Goal: Navigation & Orientation: Find specific page/section

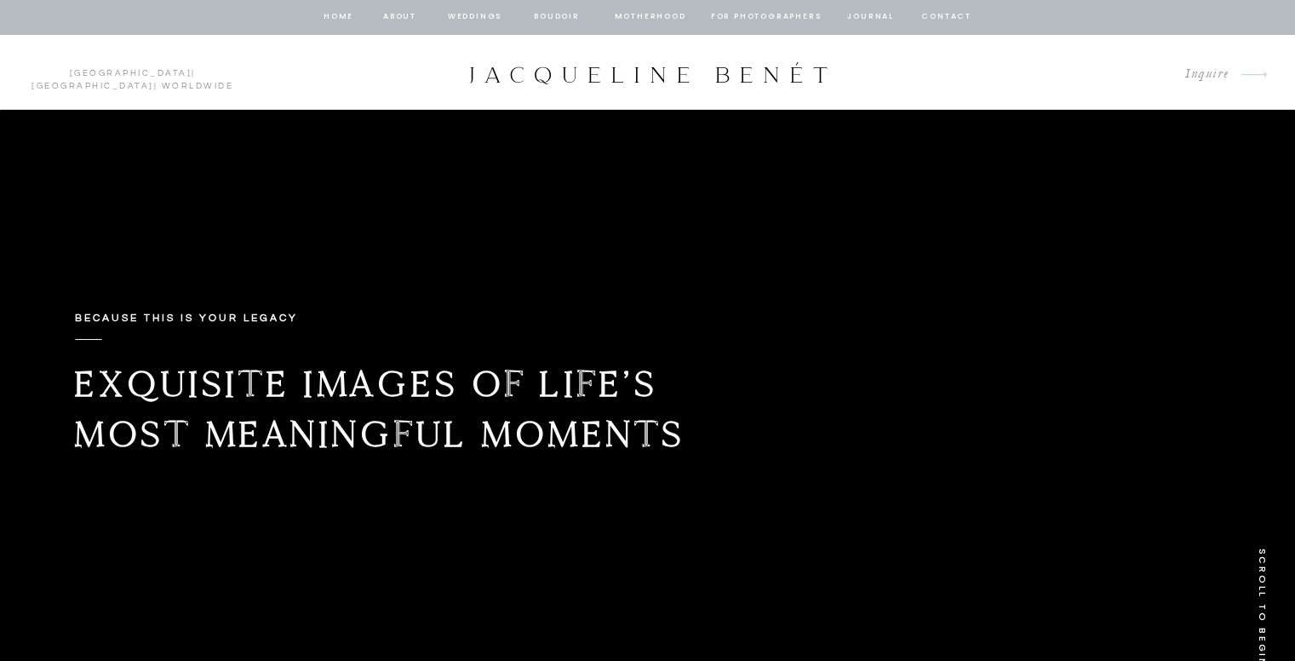
click at [654, 26] on div at bounding box center [647, 17] width 1295 height 34
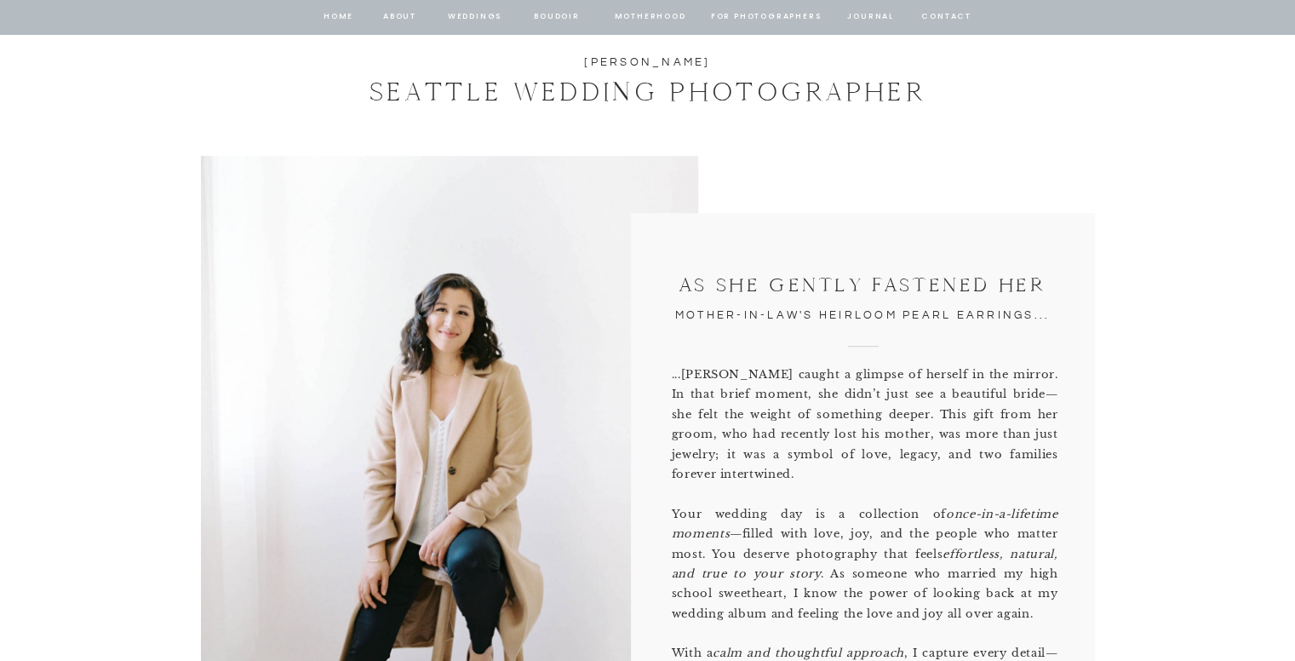
scroll to position [865, 0]
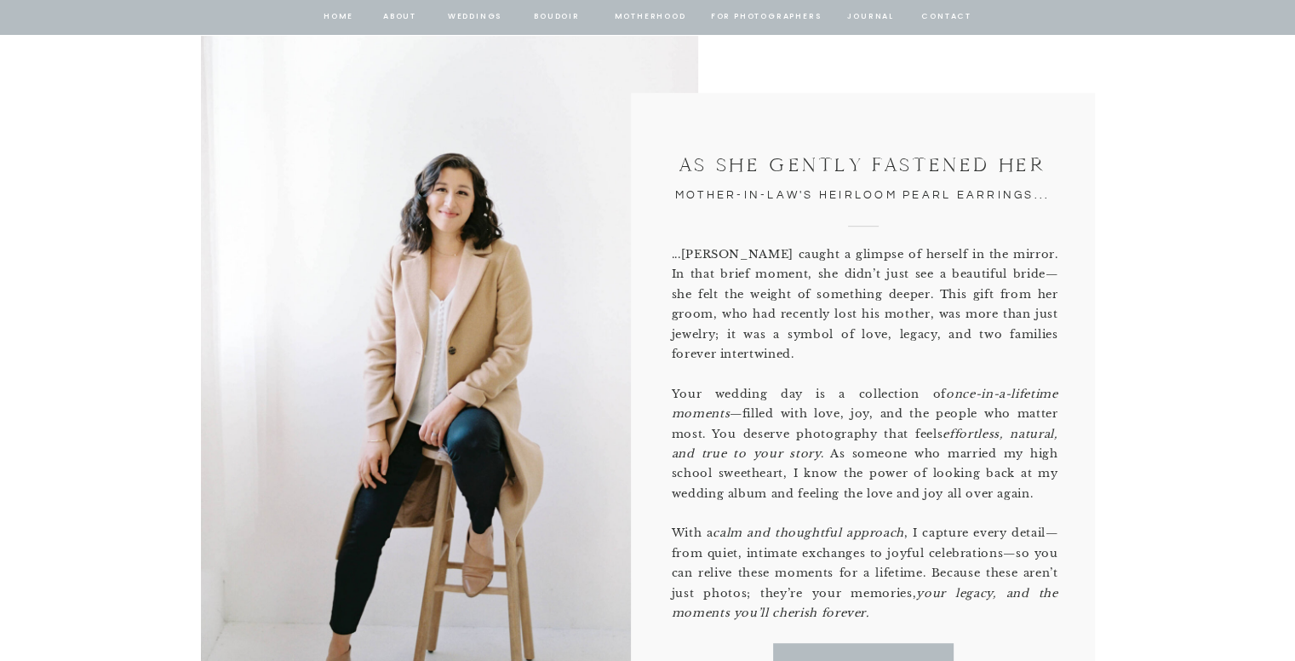
click at [645, 11] on nav "Motherhood" at bounding box center [650, 16] width 71 height 15
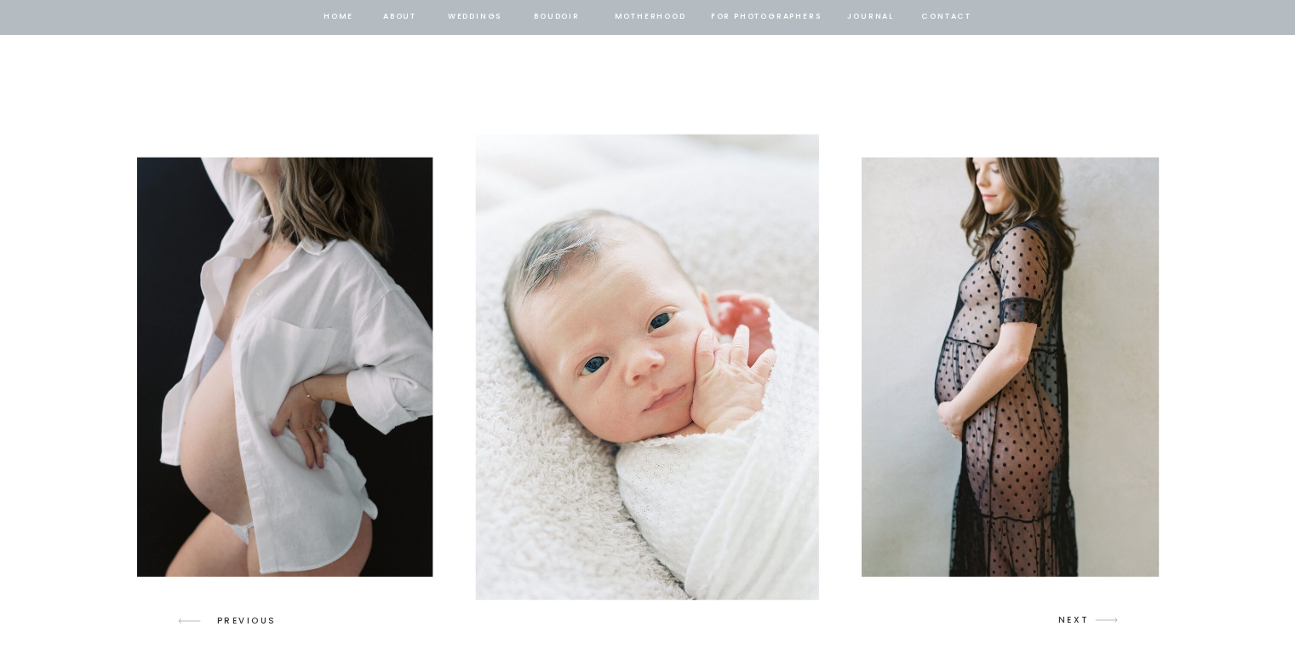
scroll to position [2518, 0]
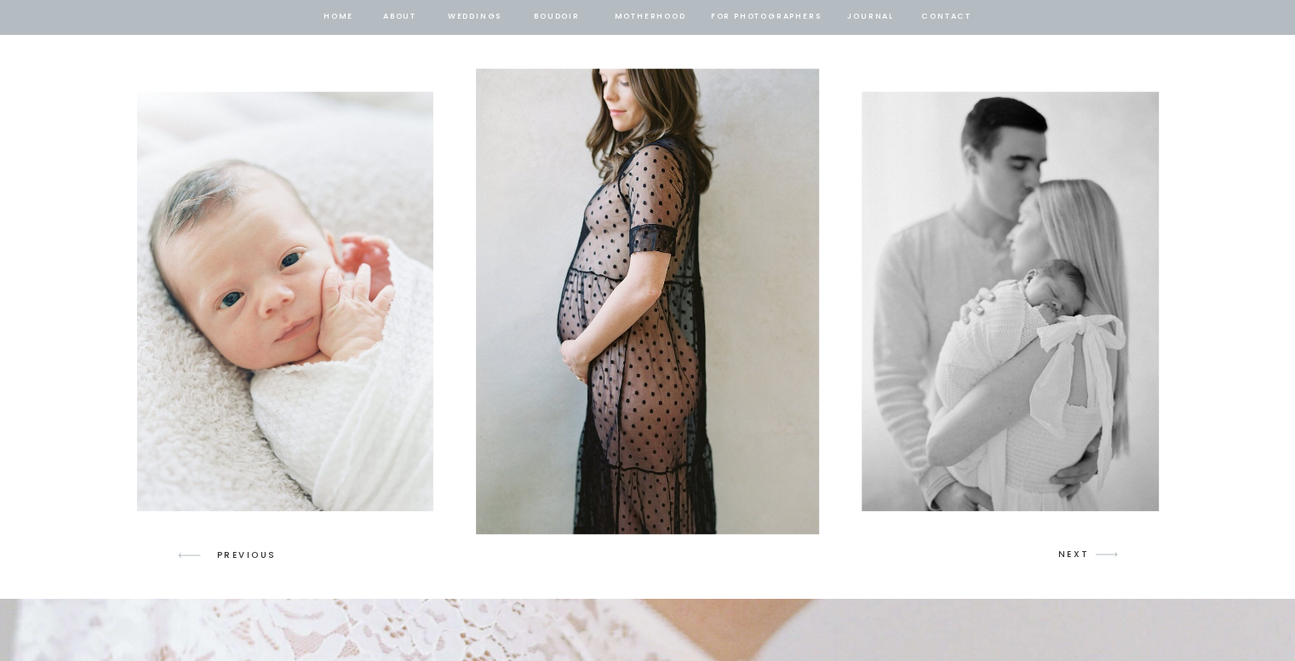
click at [1102, 551] on icon "arrow" at bounding box center [1107, 554] width 40 height 40
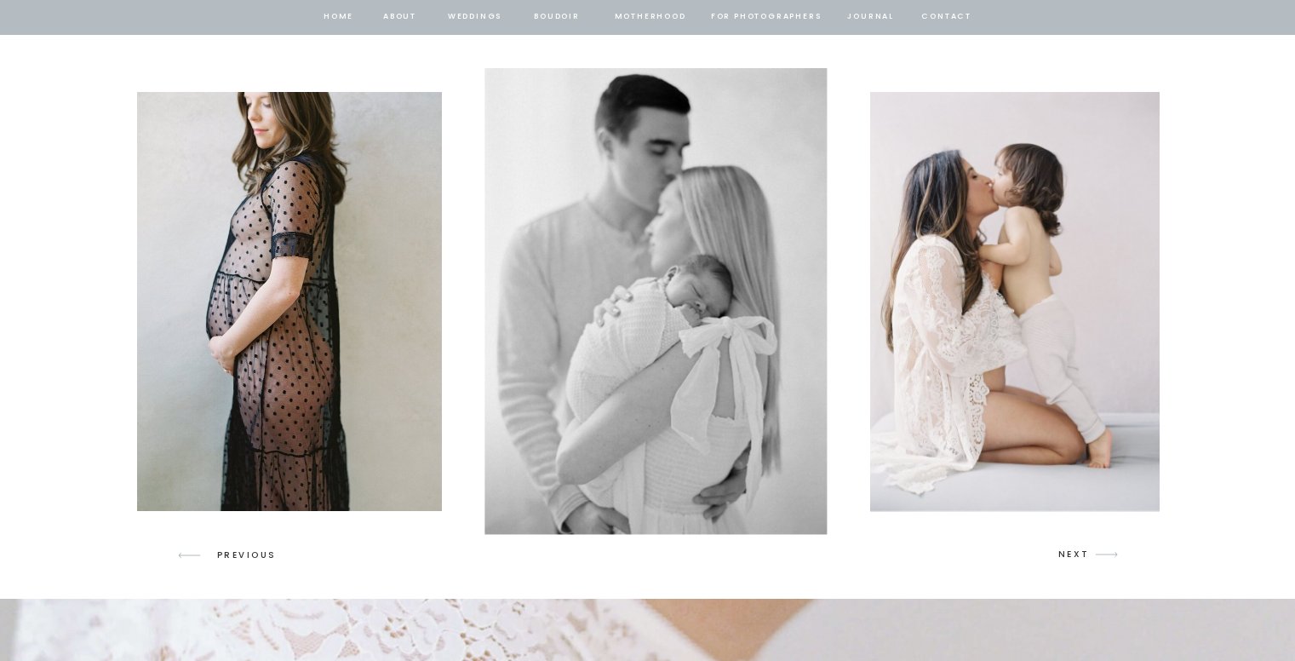
click at [1102, 551] on icon "arrow" at bounding box center [1107, 554] width 40 height 40
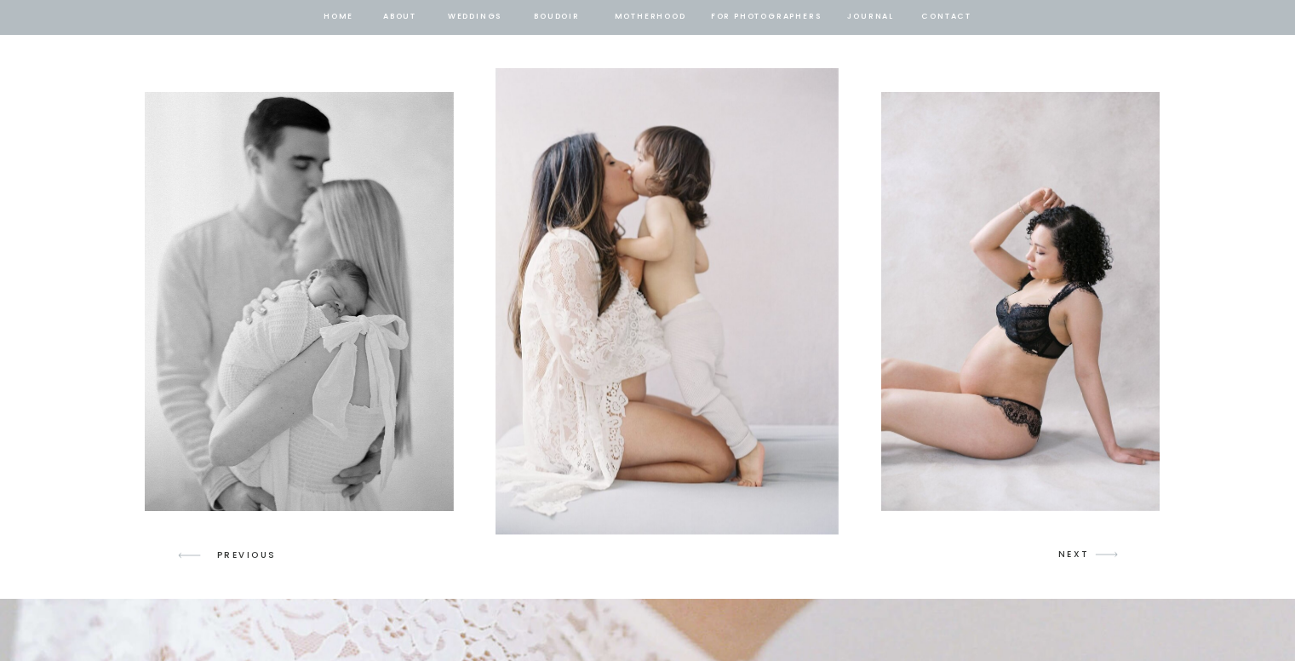
click at [1102, 551] on icon "arrow" at bounding box center [1107, 554] width 40 height 40
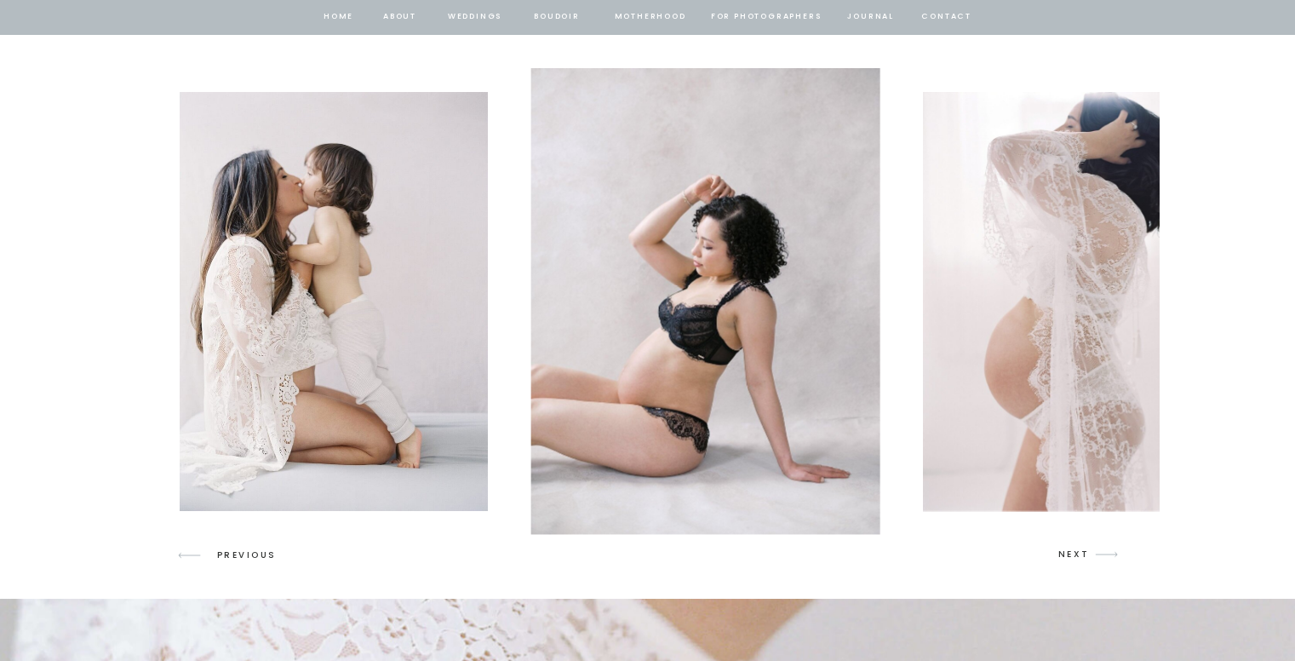
click at [1102, 551] on icon "arrow" at bounding box center [1107, 554] width 40 height 40
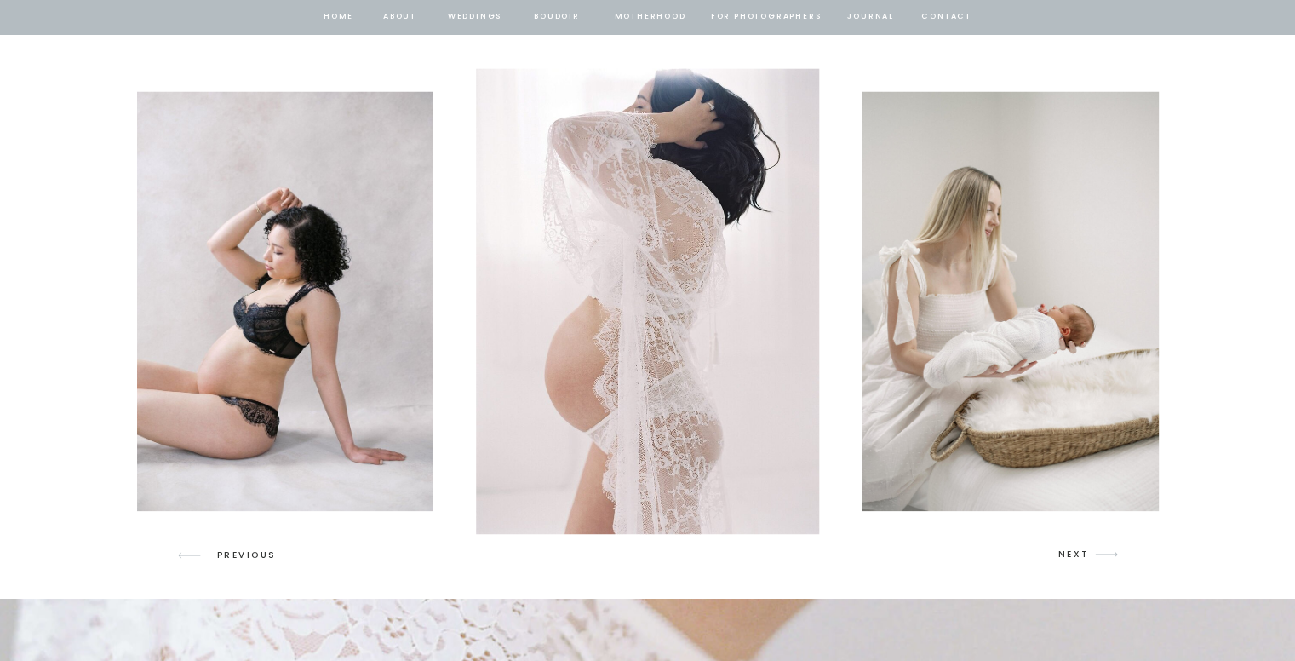
click at [1102, 551] on icon "arrow" at bounding box center [1107, 554] width 40 height 40
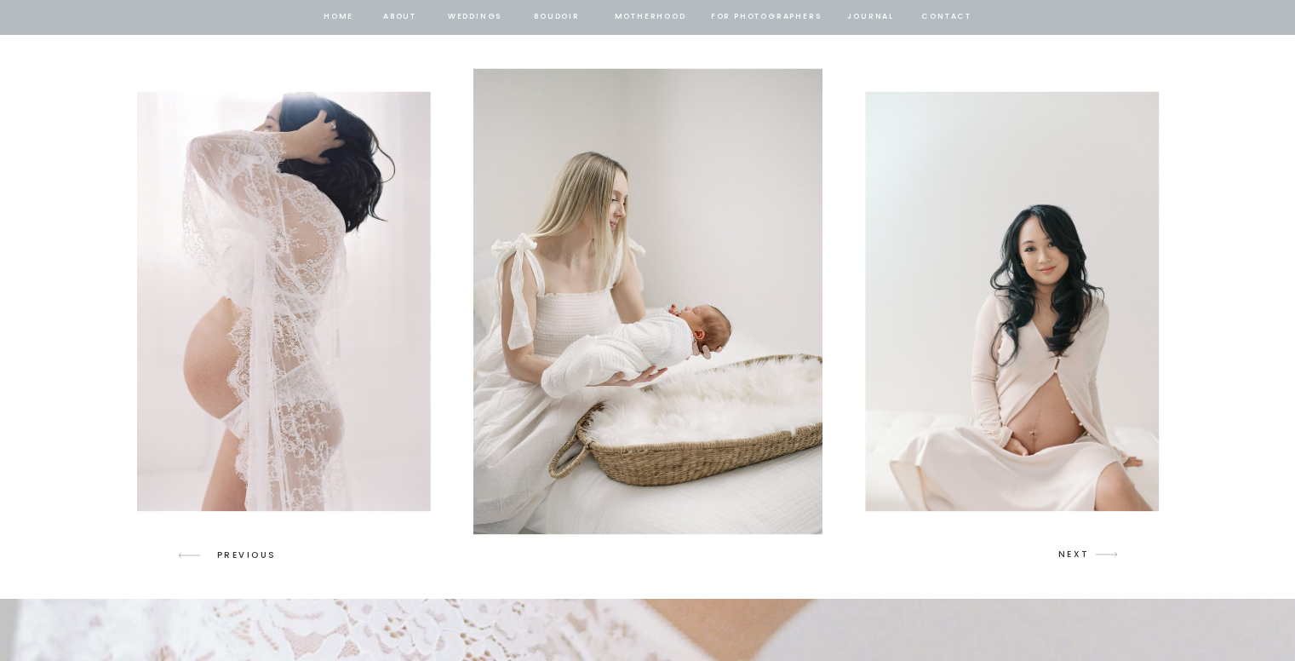
click at [1102, 551] on icon "arrow" at bounding box center [1107, 554] width 40 height 40
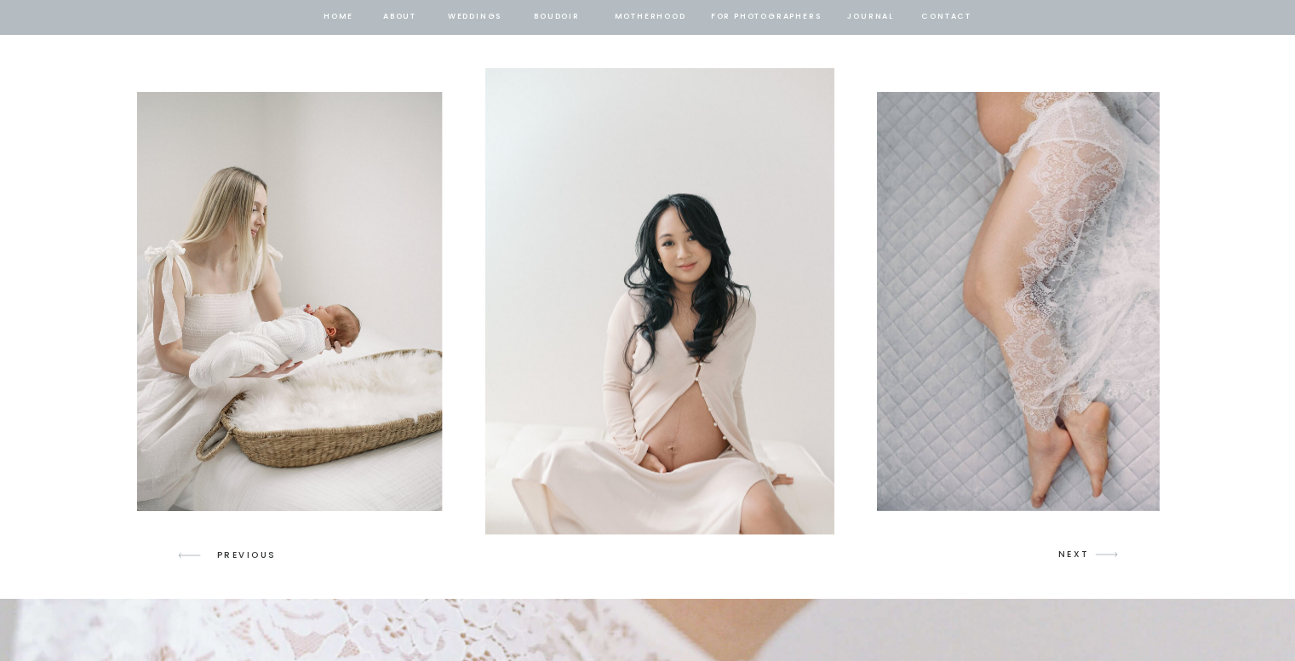
click at [1102, 551] on icon "arrow" at bounding box center [1107, 554] width 40 height 40
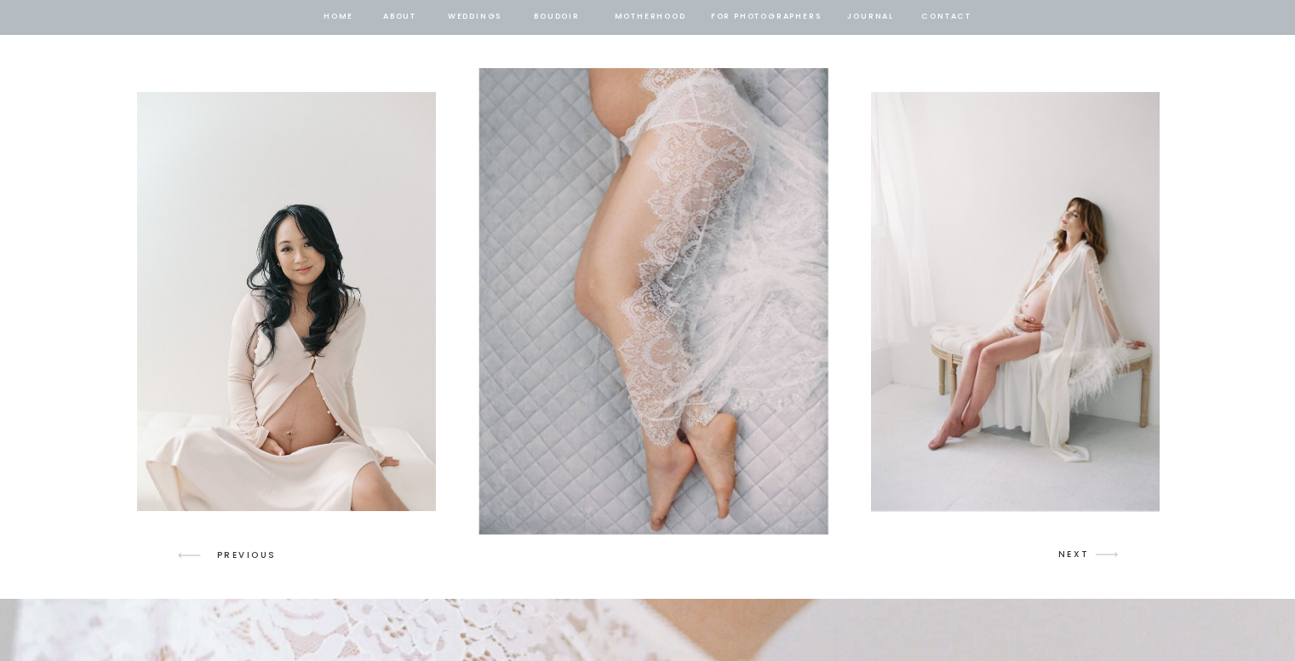
click at [1102, 551] on icon "arrow" at bounding box center [1107, 554] width 40 height 40
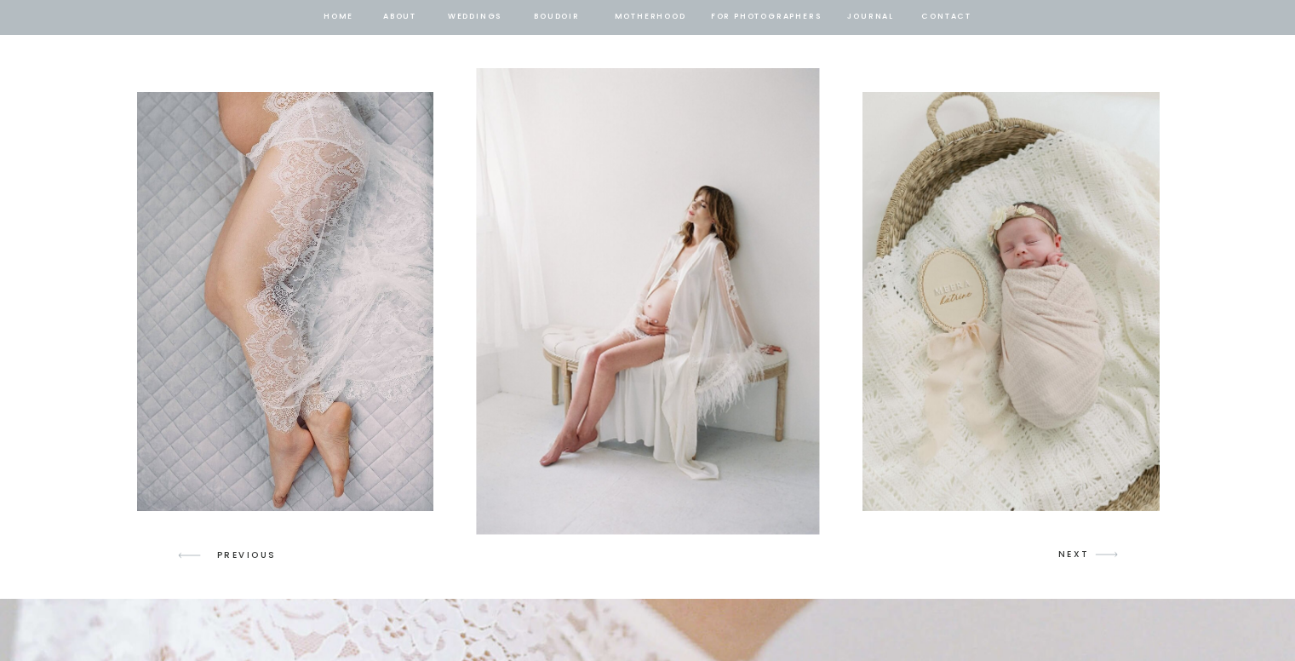
click at [1102, 551] on icon "arrow" at bounding box center [1107, 554] width 40 height 40
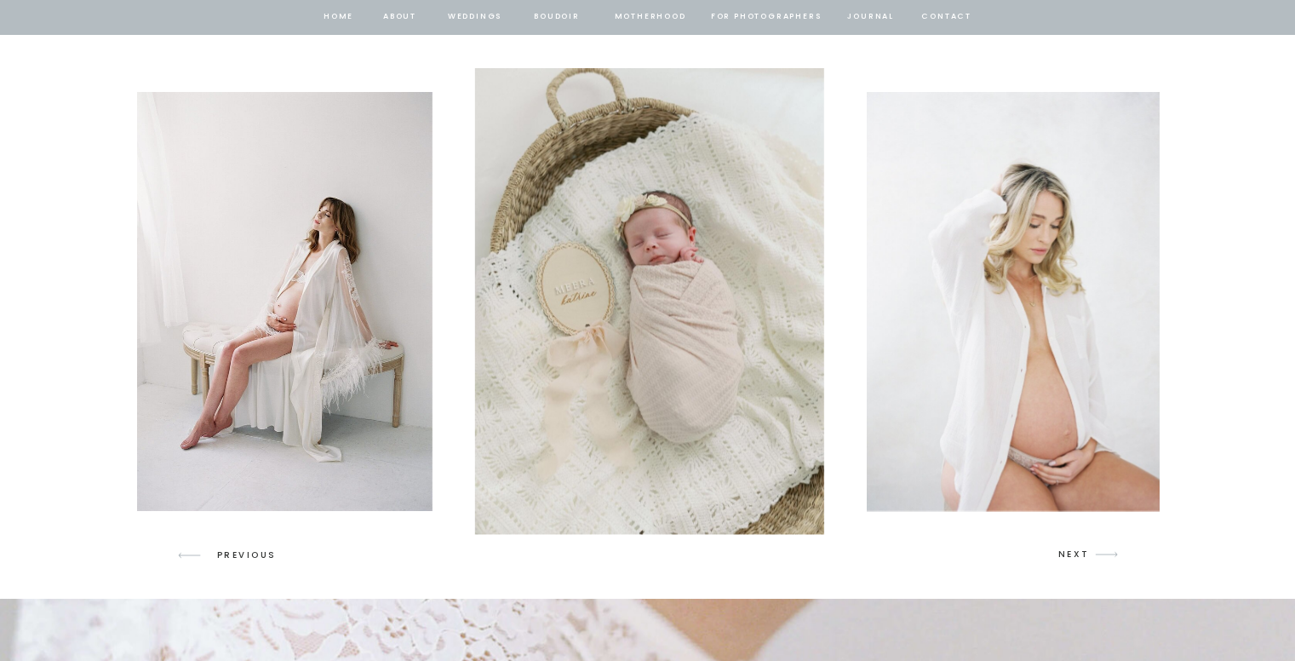
click at [1102, 551] on icon "arrow" at bounding box center [1107, 554] width 40 height 40
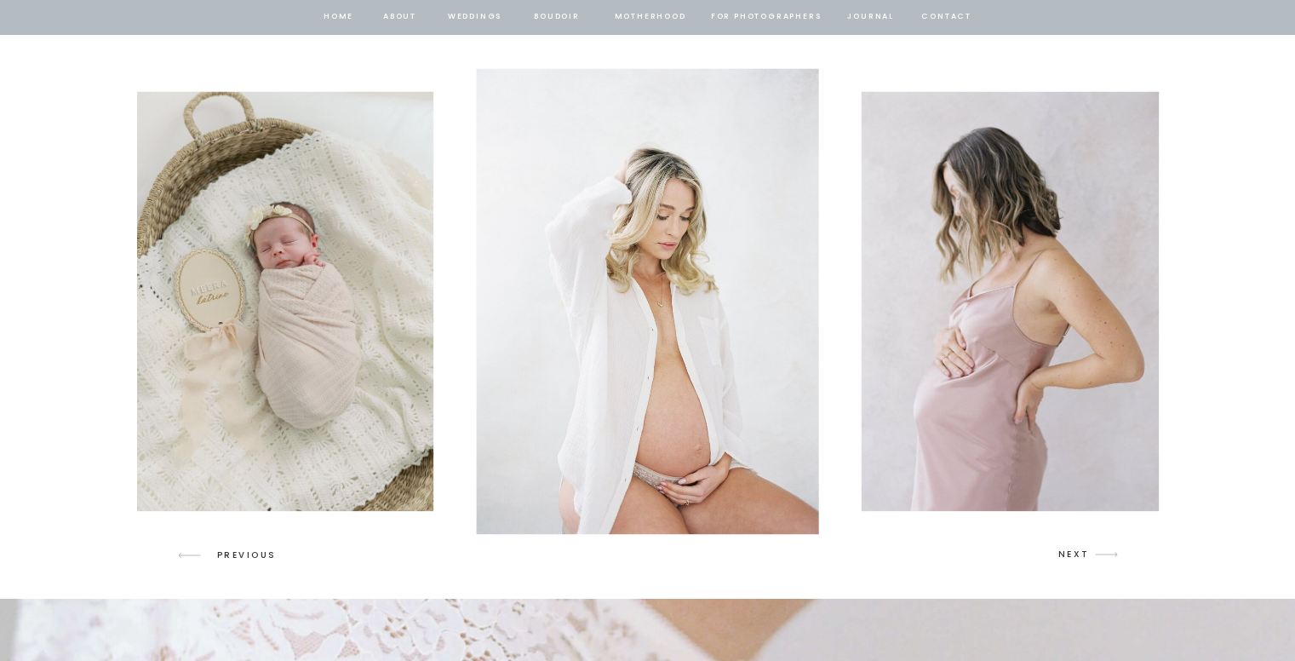
click at [1102, 551] on icon "arrow" at bounding box center [1107, 554] width 40 height 40
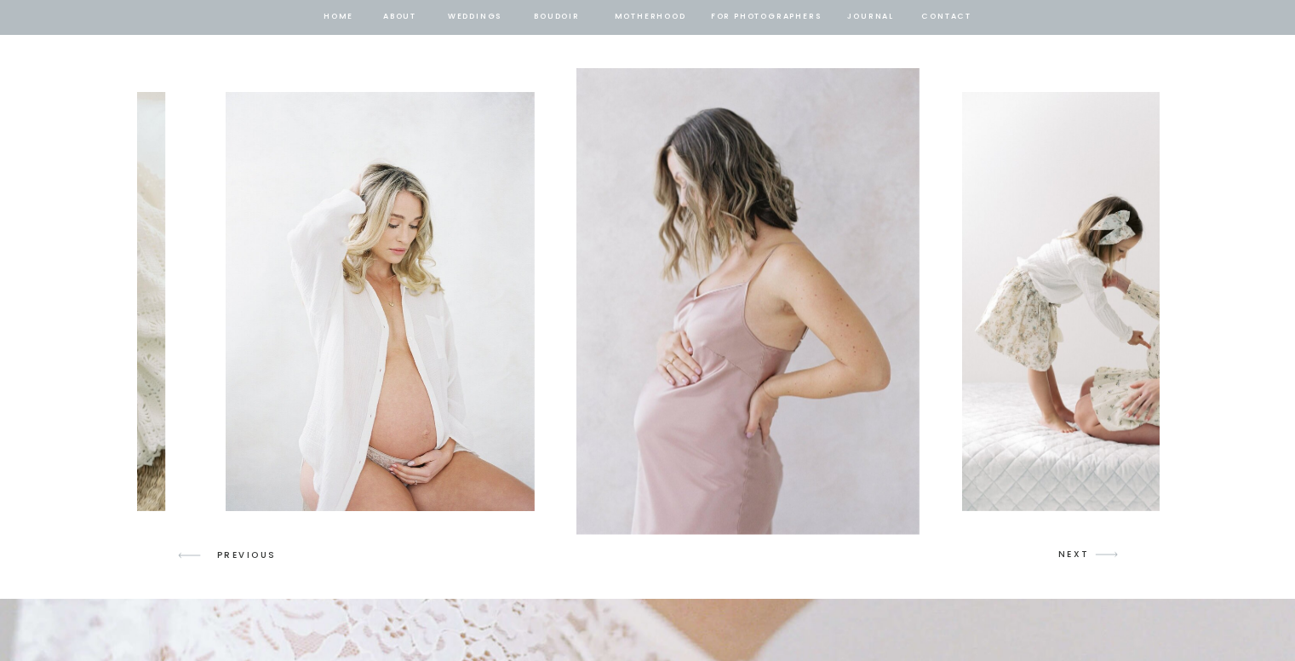
click at [1102, 551] on icon "arrow" at bounding box center [1107, 554] width 40 height 40
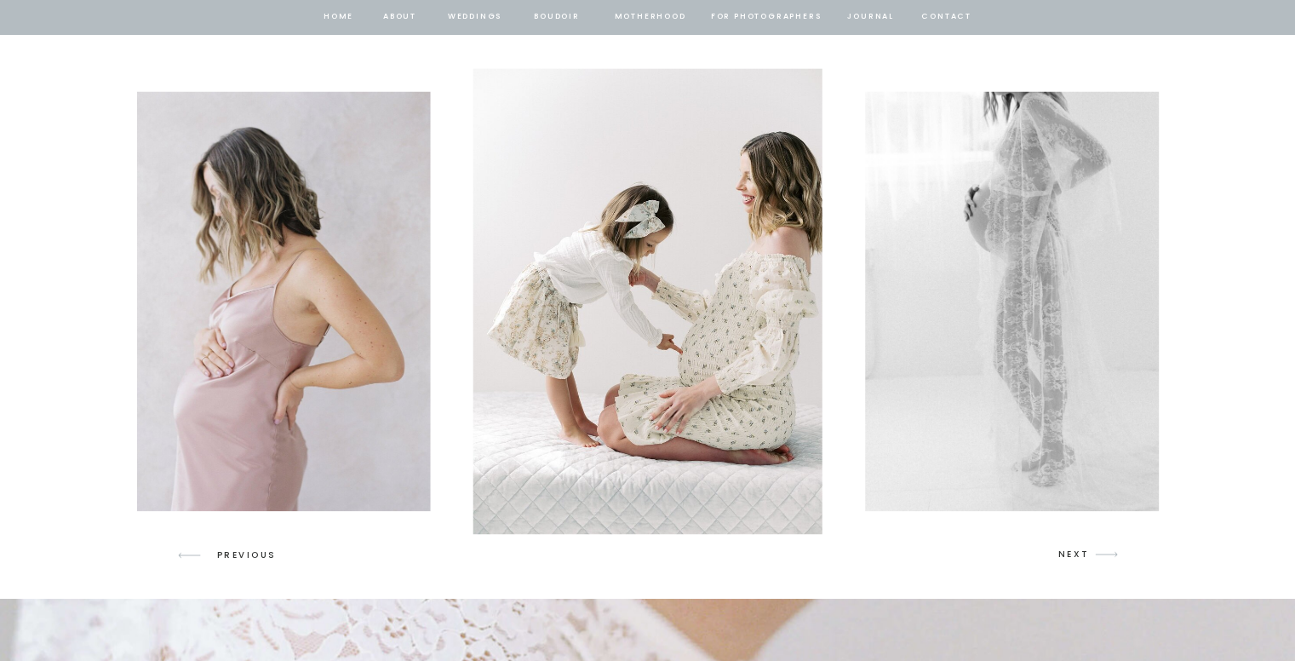
click at [1102, 551] on icon "arrow" at bounding box center [1107, 554] width 40 height 40
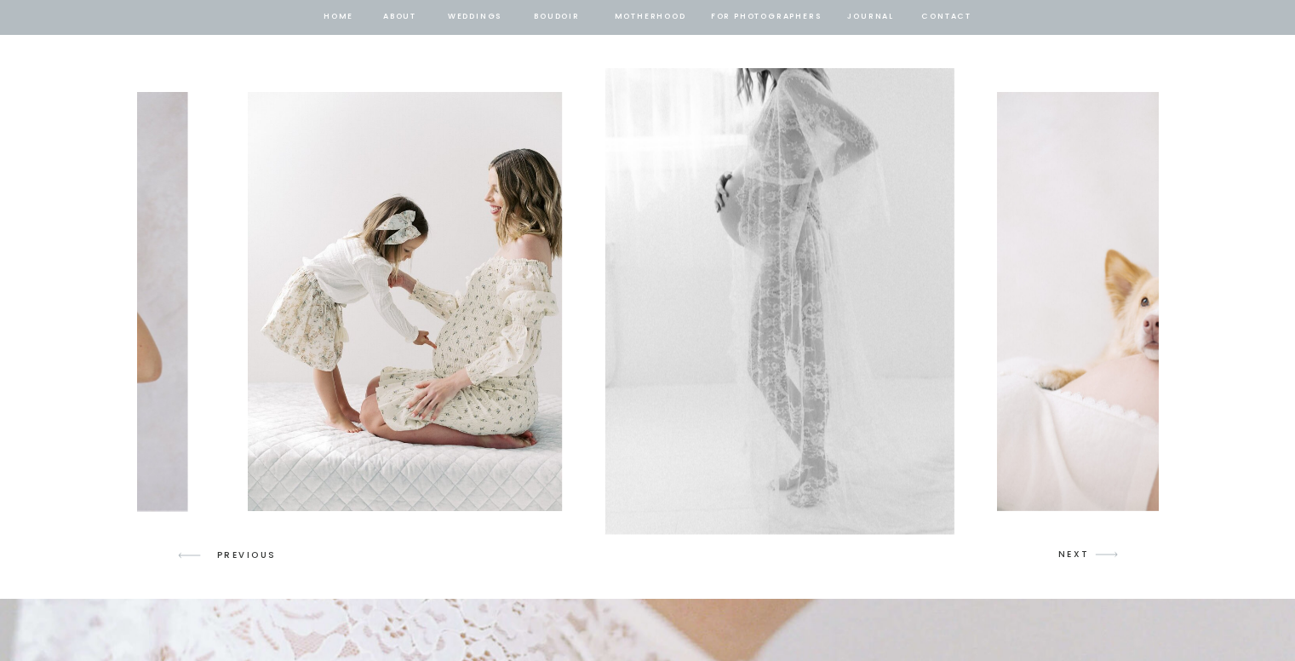
click at [1102, 551] on icon "arrow" at bounding box center [1107, 554] width 40 height 40
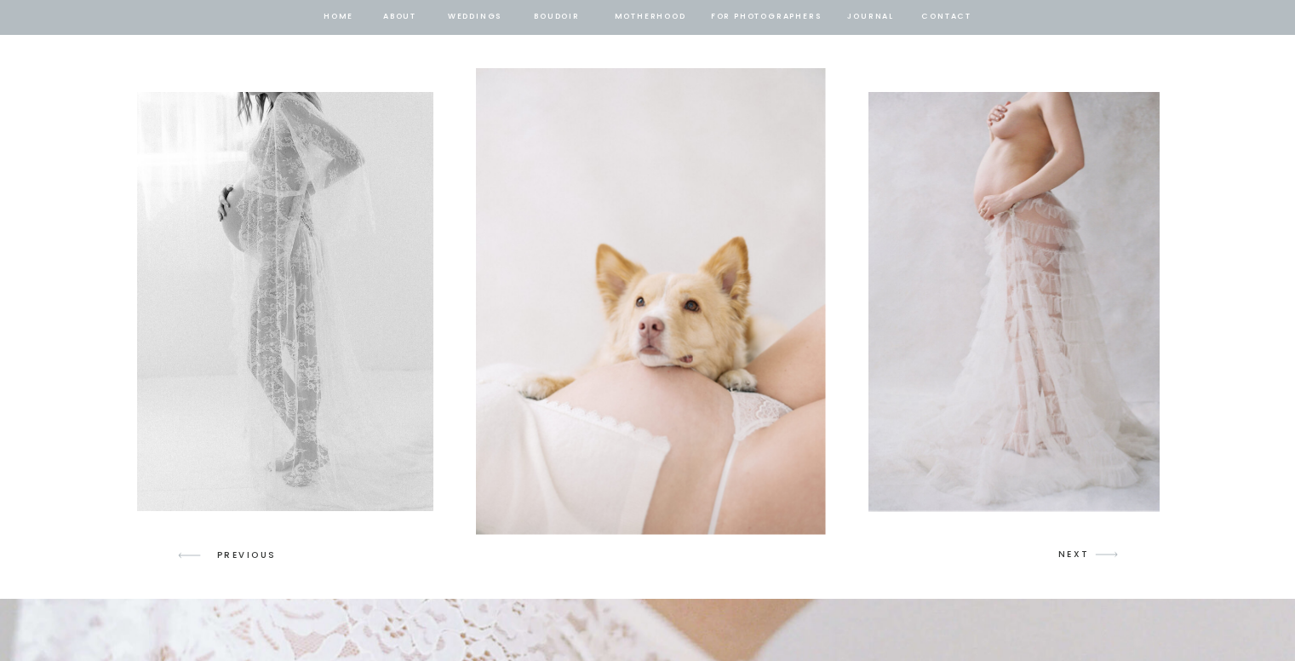
click at [1102, 551] on icon "arrow" at bounding box center [1107, 554] width 40 height 40
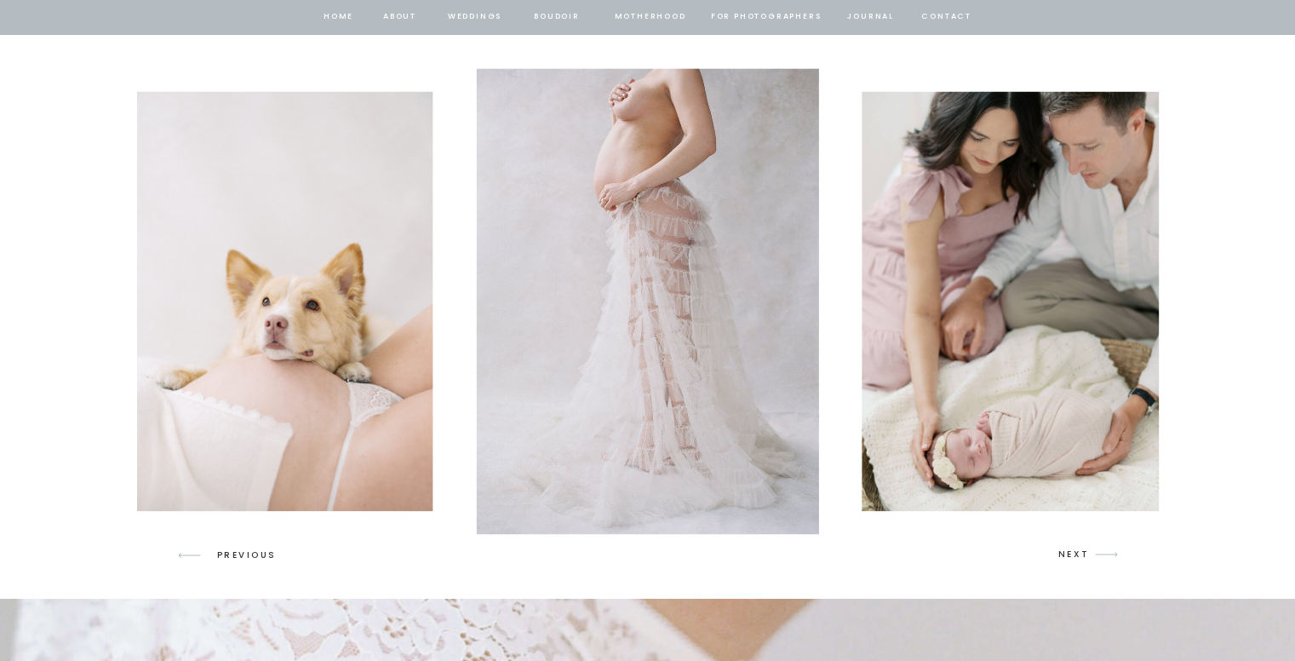
click at [1102, 551] on icon "arrow" at bounding box center [1107, 554] width 40 height 40
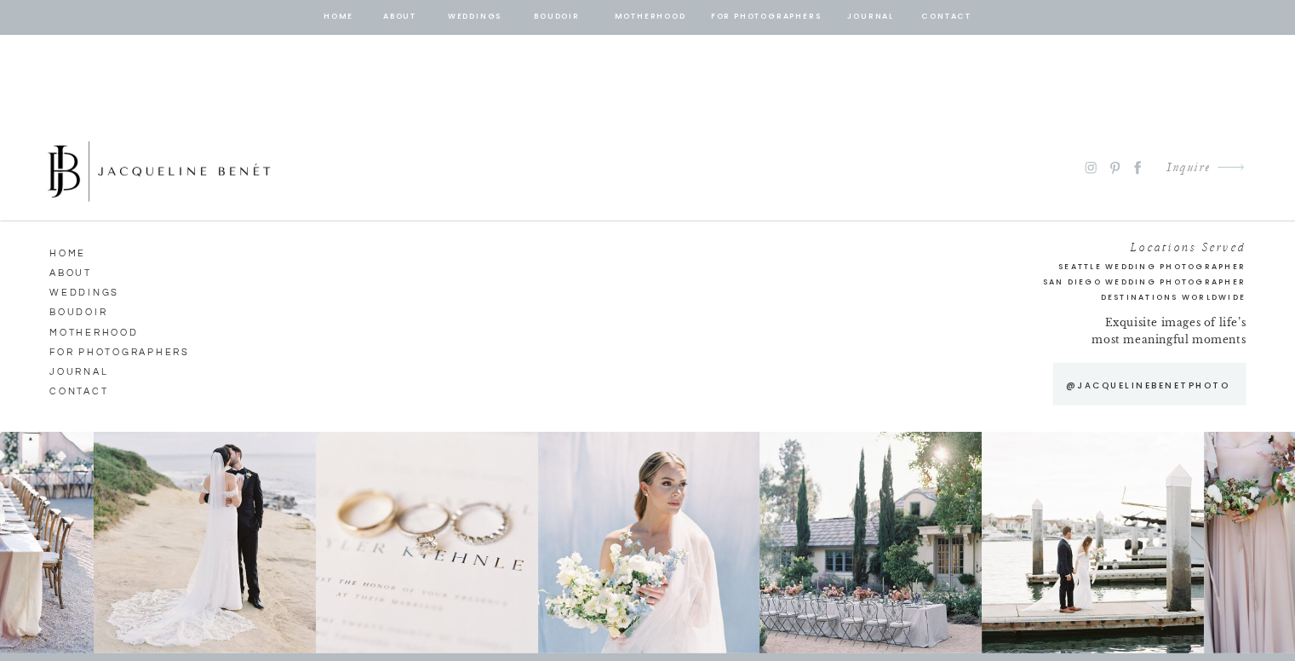
scroll to position [11381, 0]
